Goal: Communication & Community: Answer question/provide support

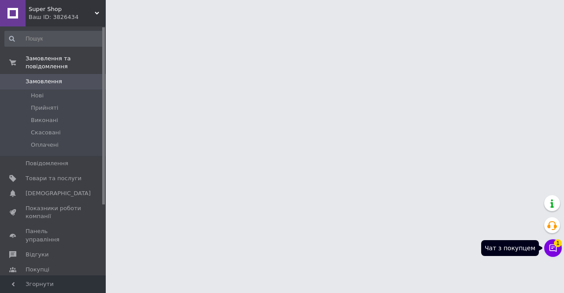
click at [554, 249] on icon at bounding box center [553, 248] width 9 height 9
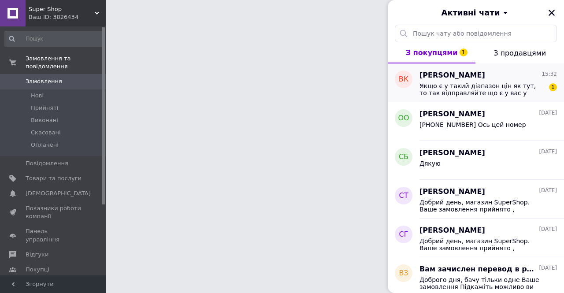
click at [505, 95] on span "Якщо є у такий діапазон цін як тут, то так відправляйте що є у вас у наявності" at bounding box center [482, 89] width 125 height 14
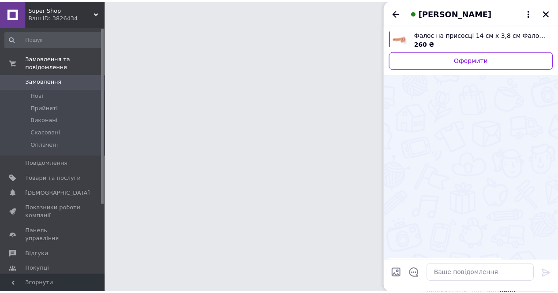
scroll to position [628, 0]
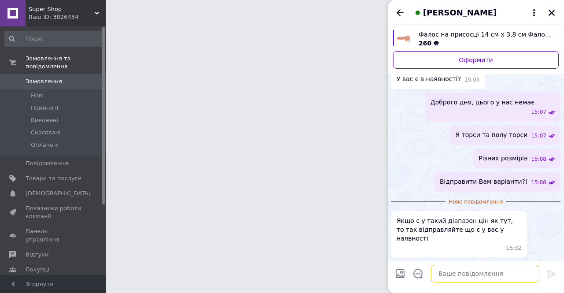
click at [476, 277] on textarea at bounding box center [485, 274] width 108 height 18
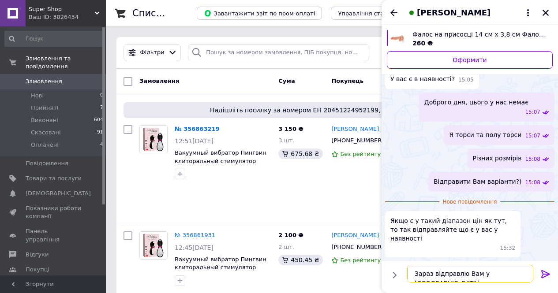
type textarea "Зараз відправлю Вам у [GEOGRAPHIC_DATA]"
click at [546, 273] on icon at bounding box center [545, 274] width 11 height 11
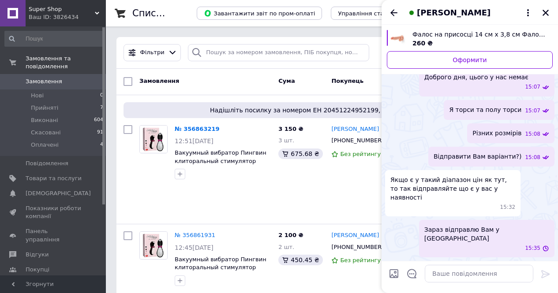
scroll to position [613, 0]
click at [396, 13] on icon "Назад" at bounding box center [393, 12] width 7 height 7
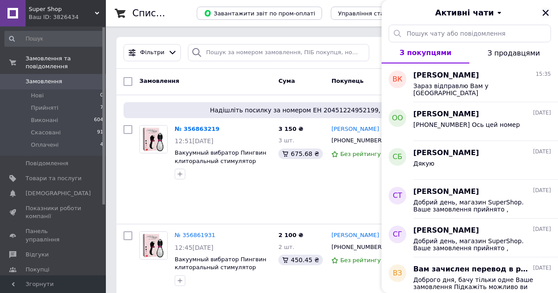
click at [543, 11] on icon "Закрити" at bounding box center [545, 13] width 8 height 8
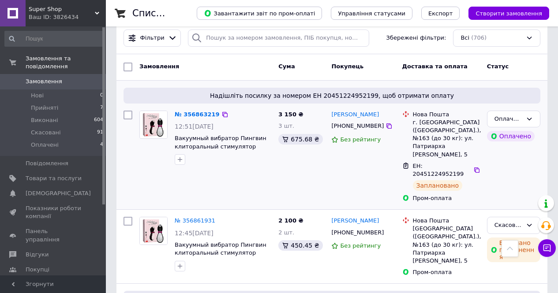
scroll to position [0, 0]
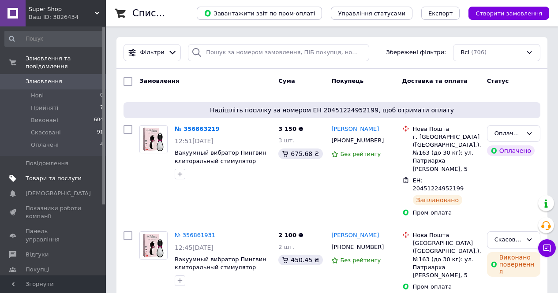
click at [56, 175] on span "Товари та послуги" at bounding box center [54, 179] width 56 height 8
